Goal: Information Seeking & Learning: Find specific page/section

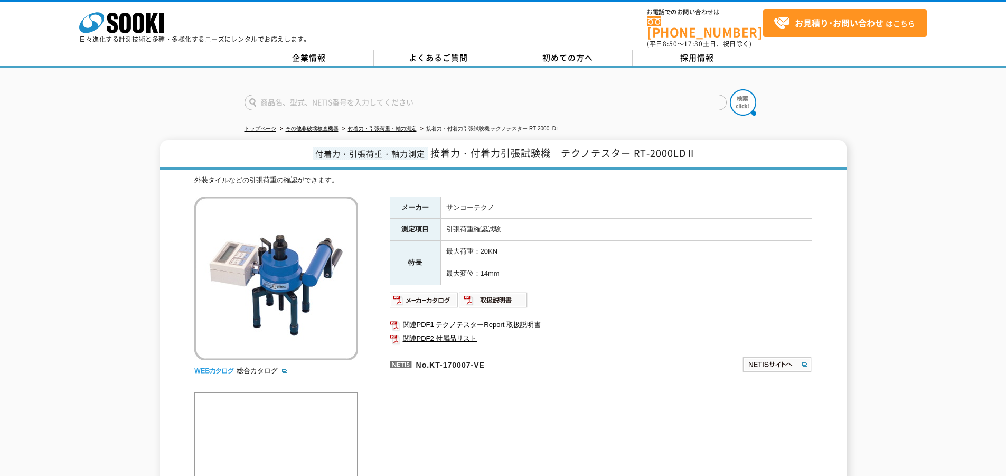
click at [347, 96] on input "text" at bounding box center [486, 103] width 482 height 16
type input "520"
click at [741, 100] on img at bounding box center [743, 102] width 26 height 26
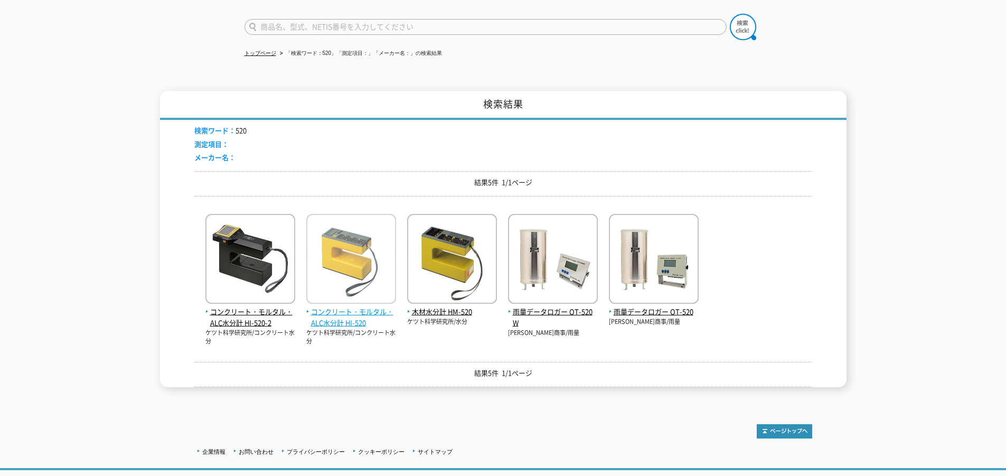
scroll to position [53, 0]
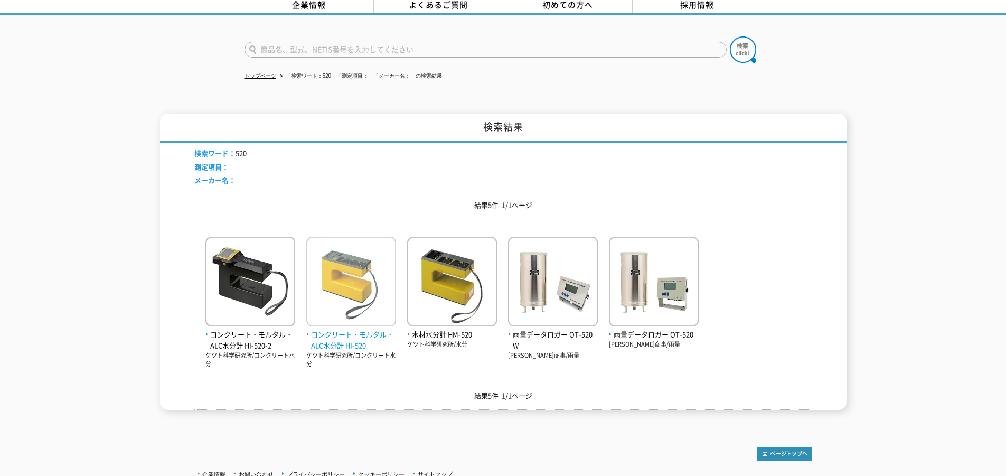
click at [347, 338] on span "コンクリート・モルタル・ALC水分計 HI-520" at bounding box center [351, 340] width 90 height 22
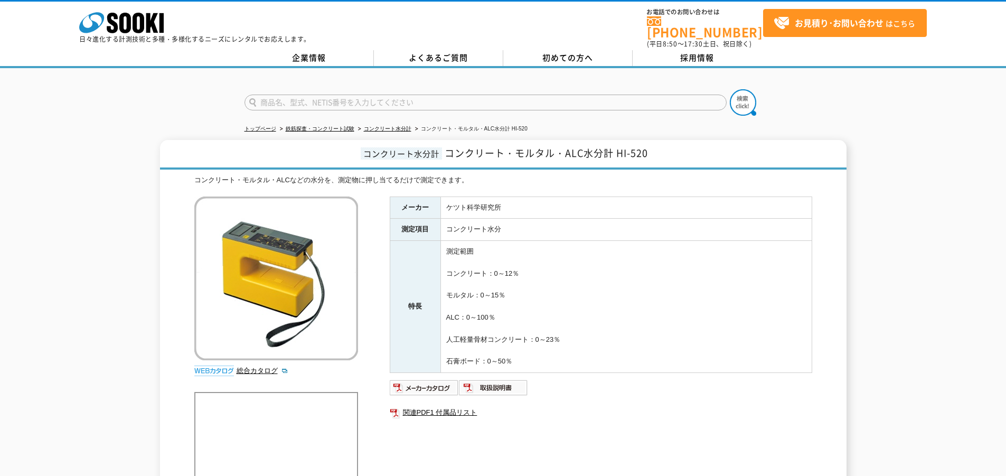
click at [387, 101] on input "text" at bounding box center [486, 103] width 482 height 16
type input "フ"
type input "フィラーアタッチ"
click at [730, 89] on button at bounding box center [743, 102] width 26 height 26
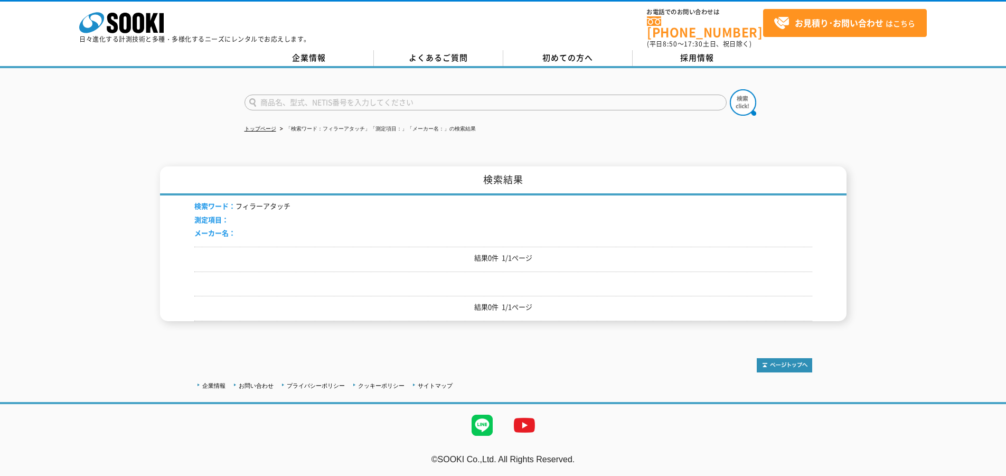
click at [377, 98] on input "text" at bounding box center [486, 103] width 482 height 16
type input "4040"
click at [730, 89] on button at bounding box center [743, 102] width 26 height 26
click at [727, 106] on form at bounding box center [504, 104] width 518 height 30
click at [730, 105] on img at bounding box center [743, 102] width 26 height 26
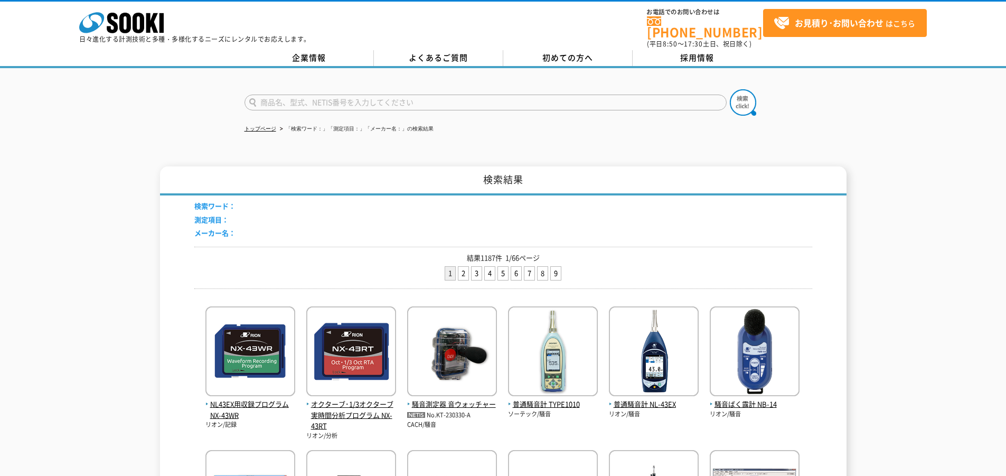
click at [313, 95] on input "text" at bounding box center [486, 103] width 482 height 16
type input "アタッチメント"
click at [730, 89] on button at bounding box center [743, 102] width 26 height 26
